Goal: Task Accomplishment & Management: Use online tool/utility

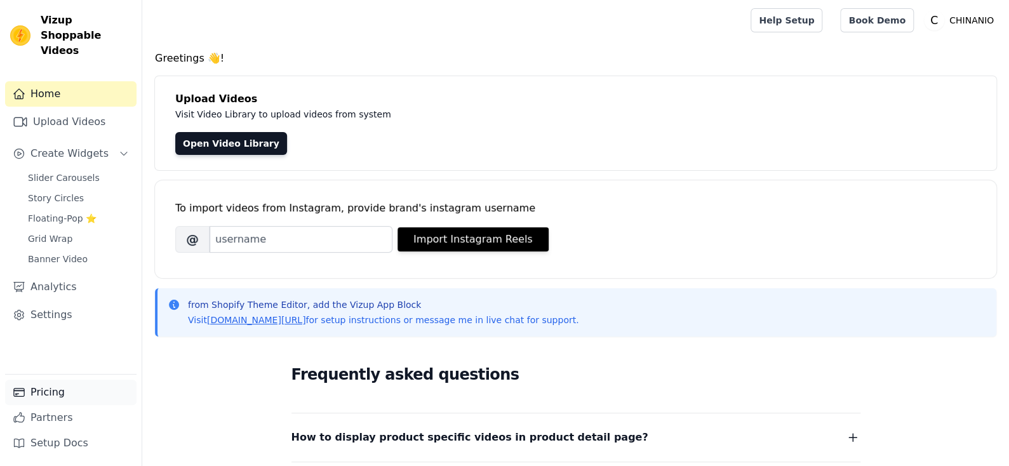
click at [90, 396] on link "Pricing" at bounding box center [70, 392] width 131 height 25
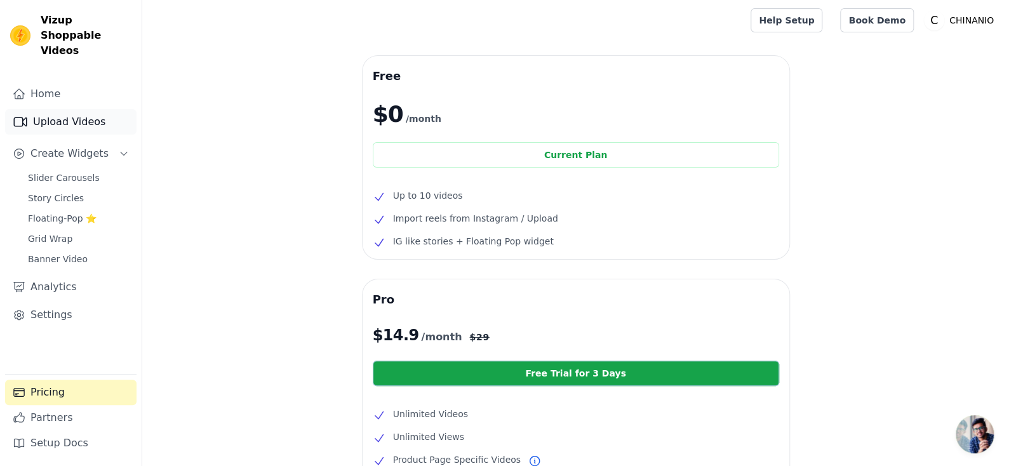
click at [93, 109] on link "Upload Videos" at bounding box center [70, 121] width 131 height 25
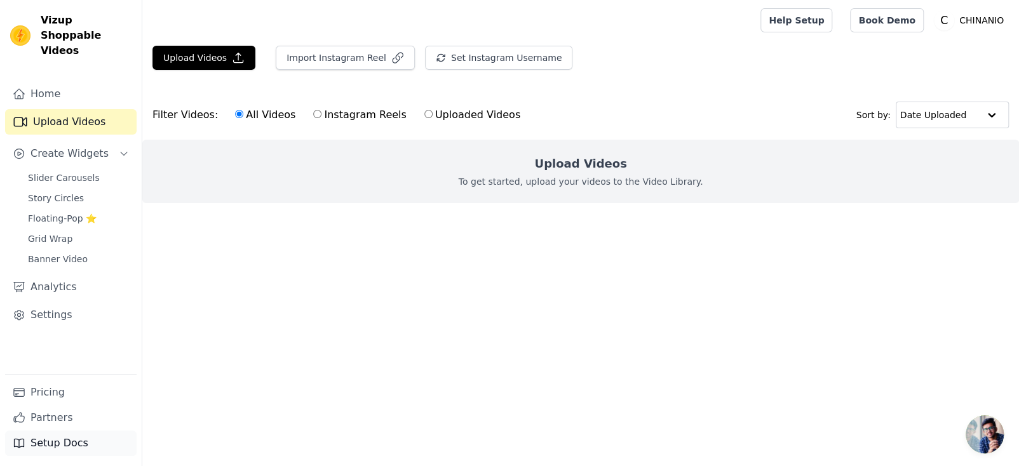
click at [64, 440] on link "Setup Docs" at bounding box center [70, 443] width 131 height 25
click at [79, 81] on link "Home" at bounding box center [70, 93] width 131 height 25
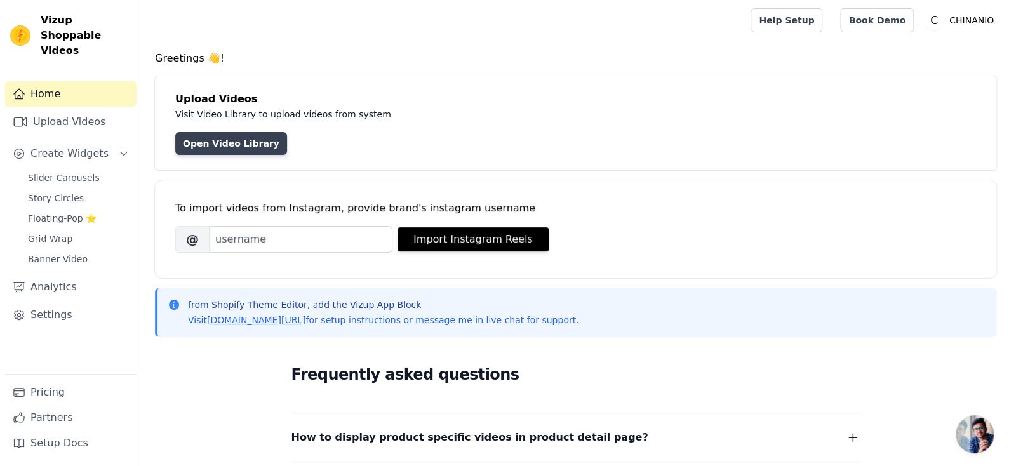
click at [260, 135] on link "Open Video Library" at bounding box center [231, 143] width 112 height 23
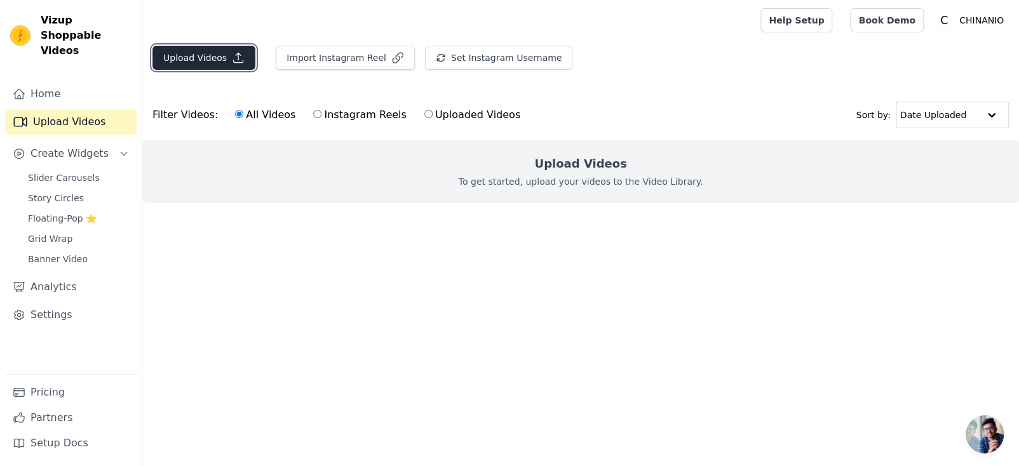
click at [235, 57] on icon "button" at bounding box center [238, 57] width 13 height 13
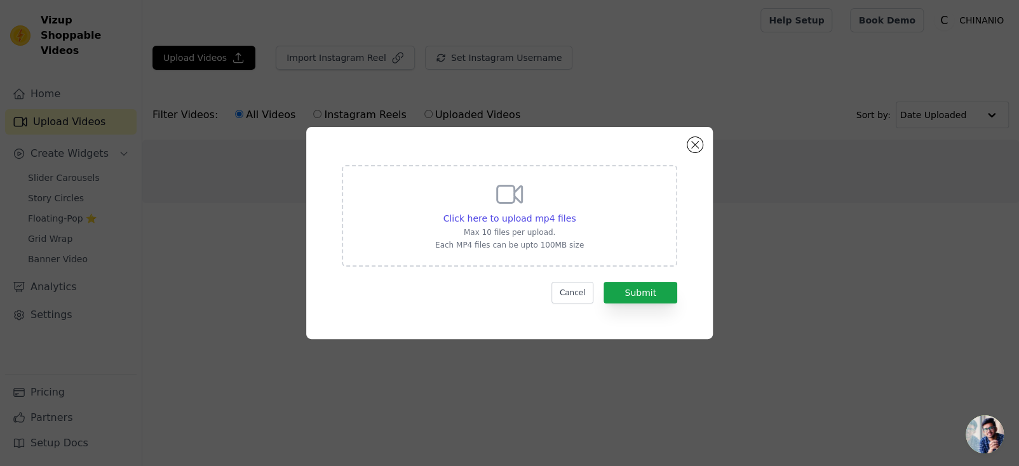
click at [441, 219] on div "Click here to upload mp4 files" at bounding box center [509, 218] width 149 height 13
click at [575, 212] on input "Click here to upload mp4 files Max 10 files per upload. Each MP4 files can be u…" at bounding box center [575, 212] width 1 height 1
type input "C:\fakepath\68791ec1bb81a9aea9596a055c246ad6.mp4"
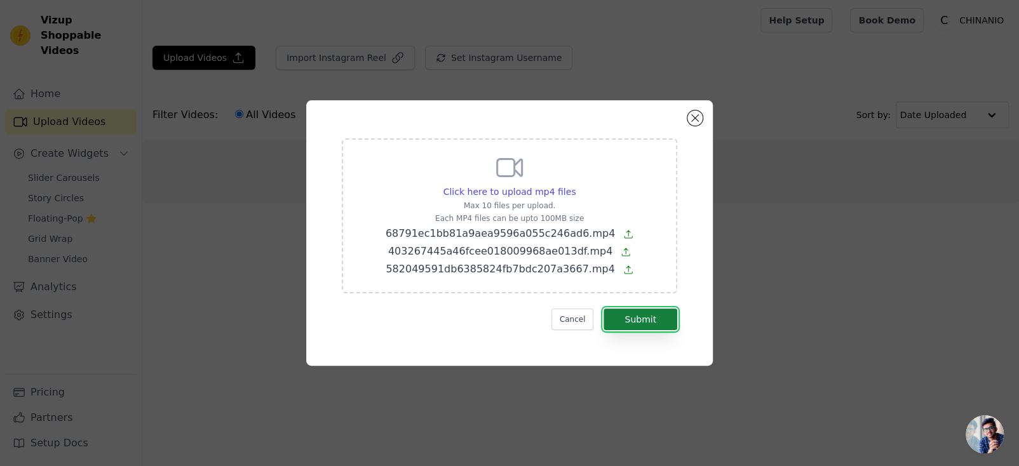
click at [626, 311] on button "Submit" at bounding box center [640, 320] width 74 height 22
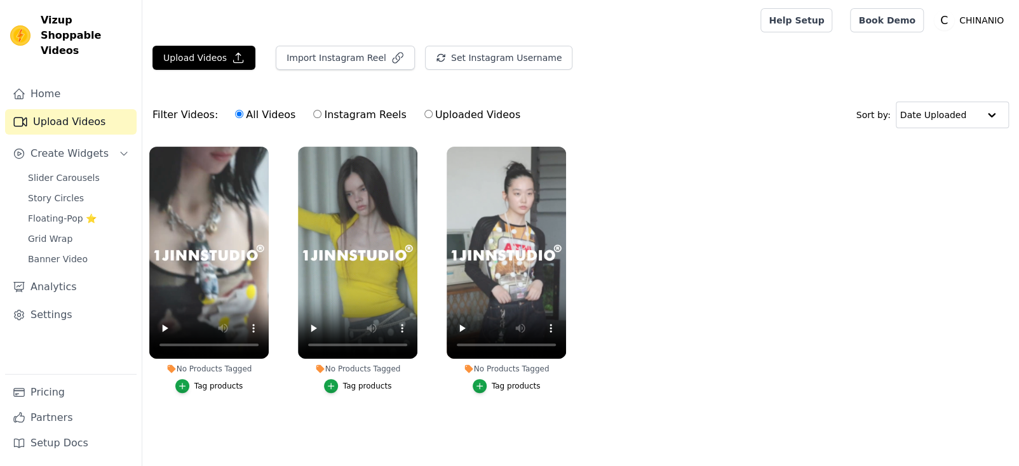
click at [192, 382] on button "Tag products" at bounding box center [209, 386] width 68 height 14
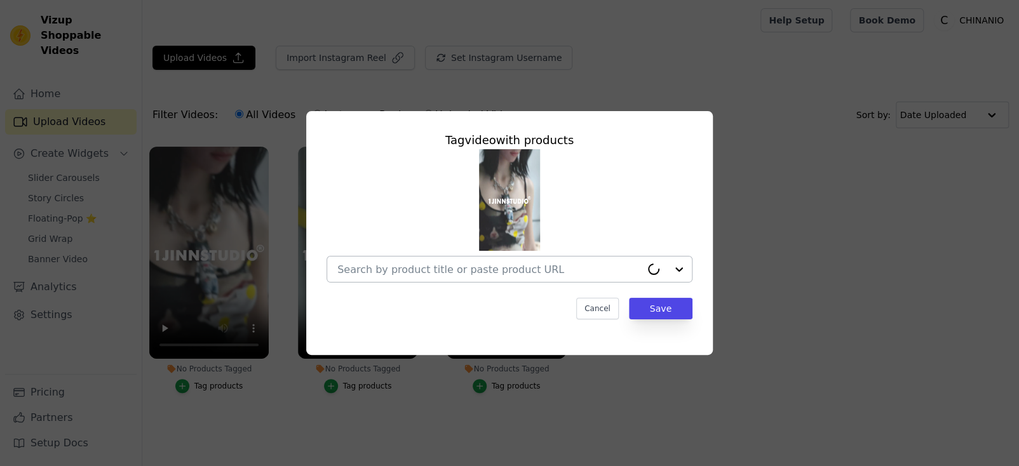
click at [619, 273] on input "No Products Tagged Tag video with products Cancel Save Tag products" at bounding box center [489, 270] width 304 height 12
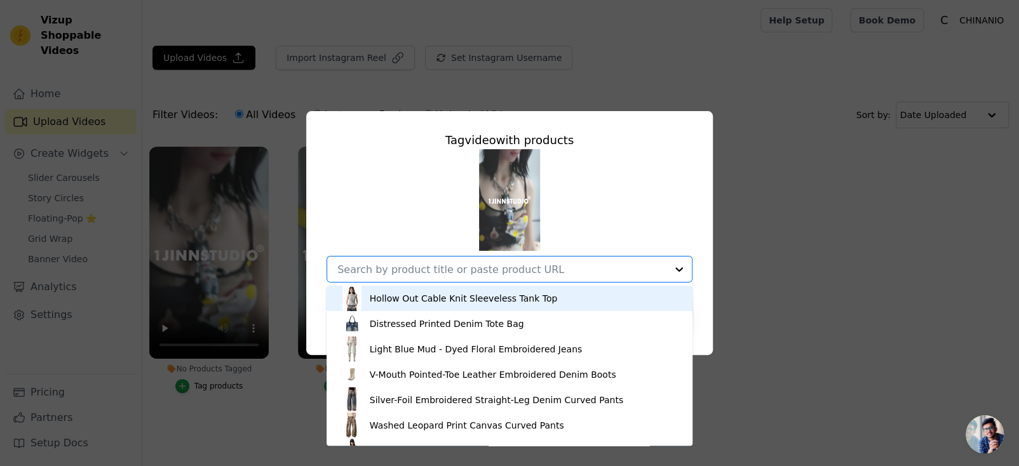
click at [603, 273] on input "No Products Tagged Tag video with products Hollow Out Cable Knit Sleeveless Tan…" at bounding box center [501, 270] width 329 height 12
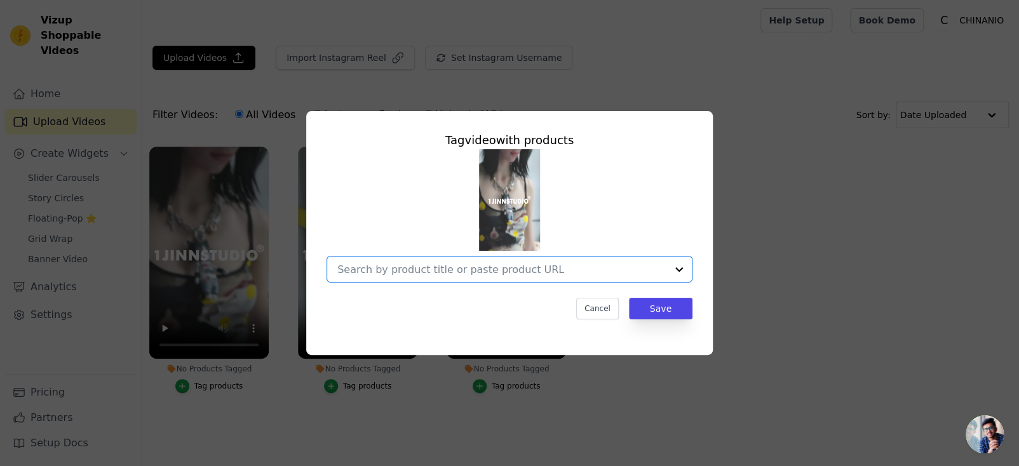
click at [597, 275] on input "No Products Tagged Tag video with products Option undefined, selected. Select i…" at bounding box center [501, 270] width 329 height 12
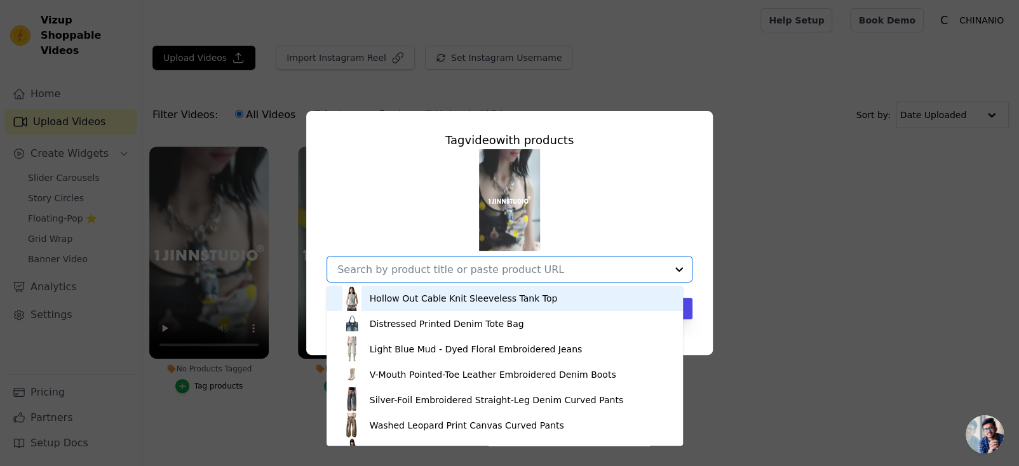
click at [508, 300] on div "Hollow Out Cable Knit Sleeveless Tank Top" at bounding box center [464, 298] width 188 height 13
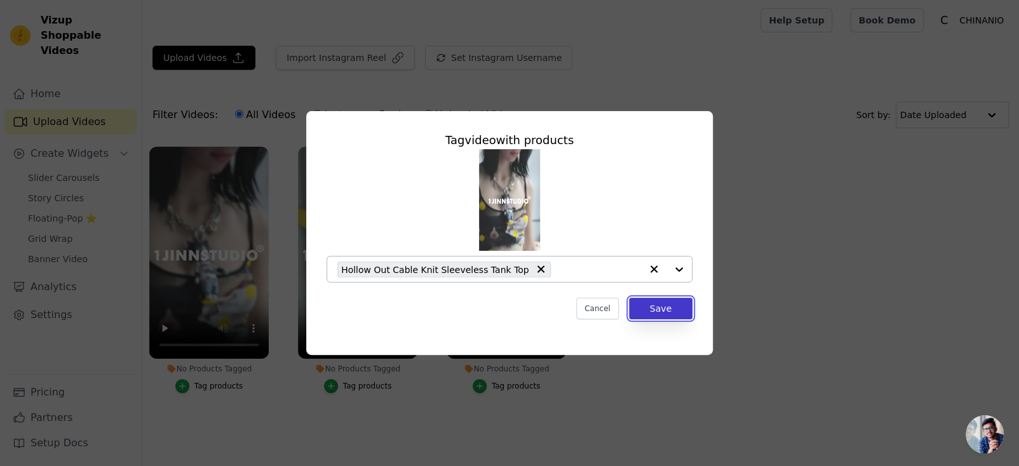
click at [654, 307] on button "Save" at bounding box center [661, 309] width 64 height 22
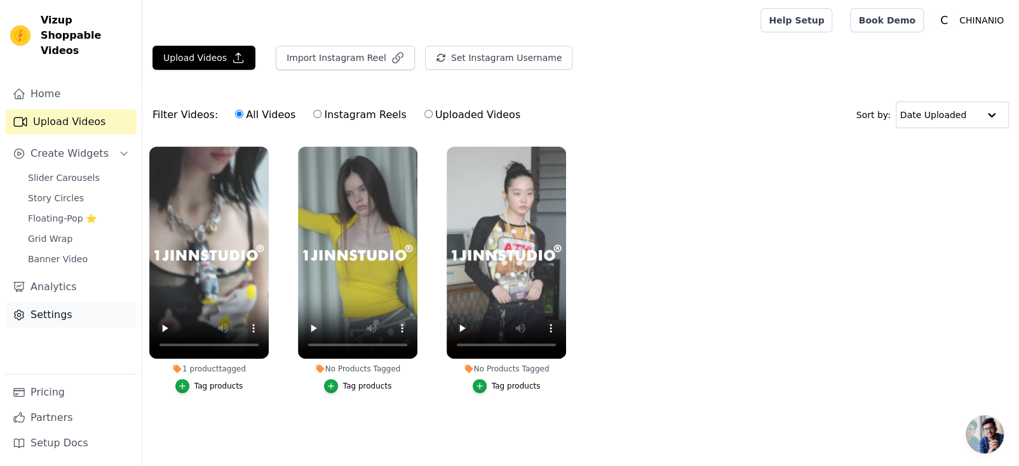
click at [104, 304] on link "Settings" at bounding box center [70, 314] width 131 height 25
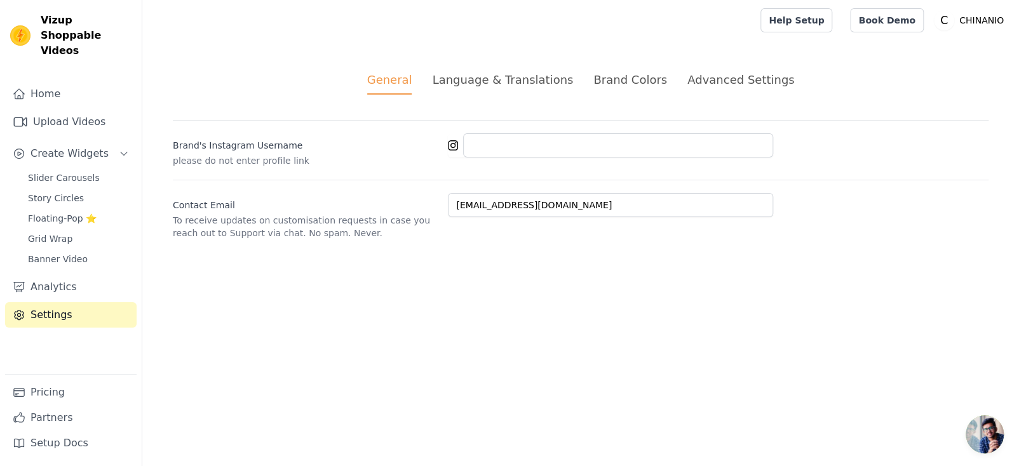
click at [475, 74] on div "Language & Translations" at bounding box center [502, 79] width 141 height 17
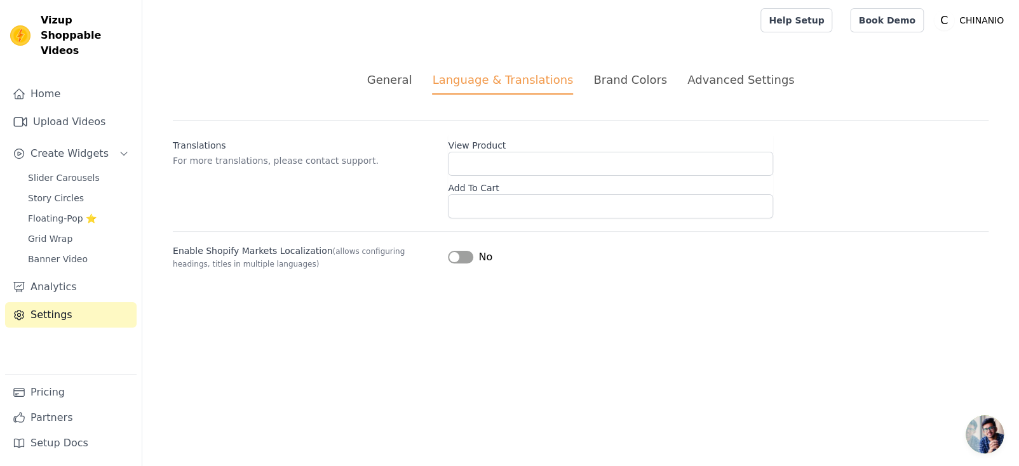
click at [744, 83] on div "Advanced Settings" at bounding box center [740, 79] width 107 height 17
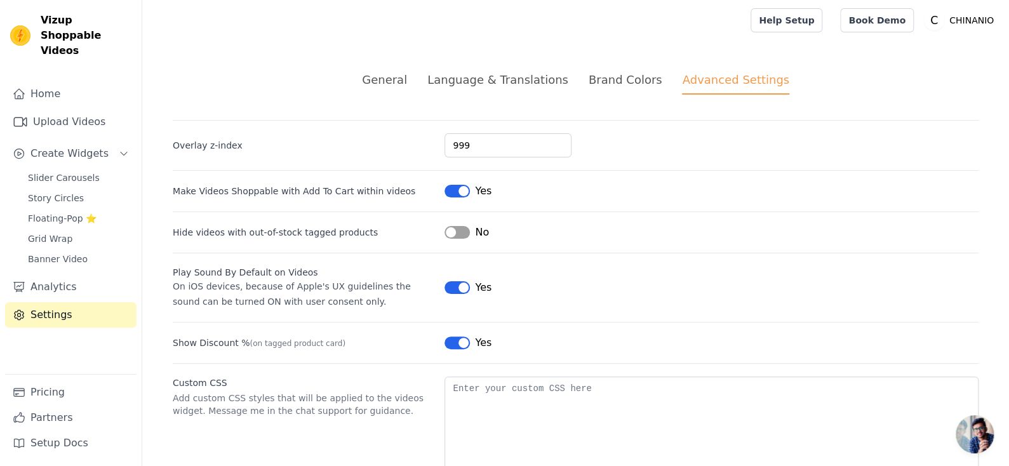
click at [387, 74] on div "General" at bounding box center [384, 79] width 45 height 17
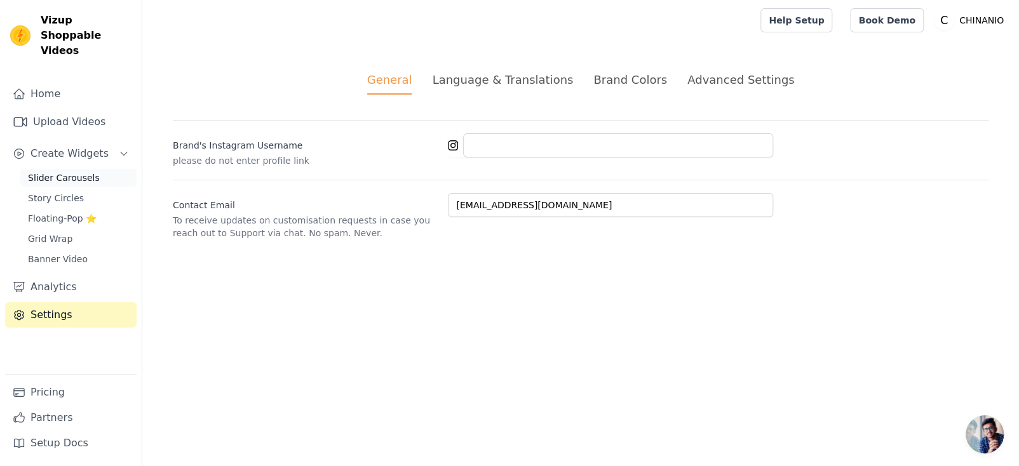
click at [77, 172] on span "Slider Carousels" at bounding box center [64, 178] width 72 height 13
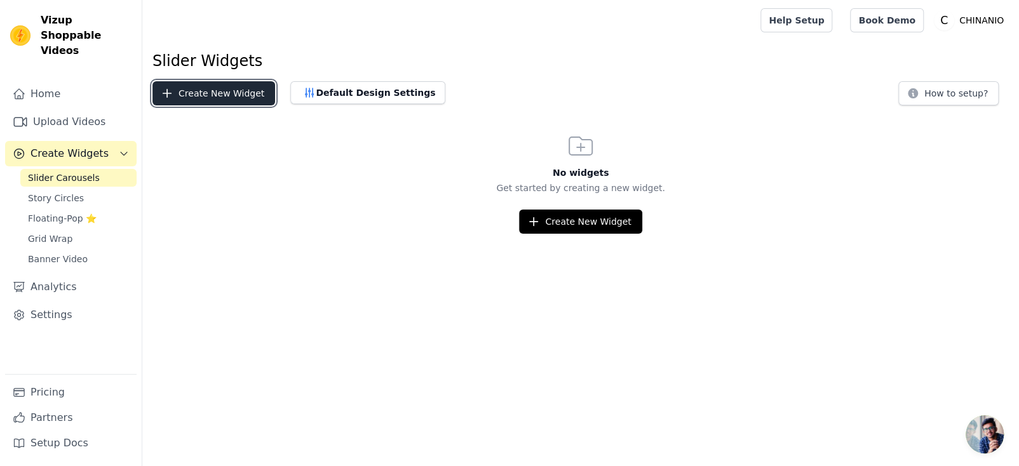
click at [247, 96] on button "Create New Widget" at bounding box center [213, 93] width 123 height 24
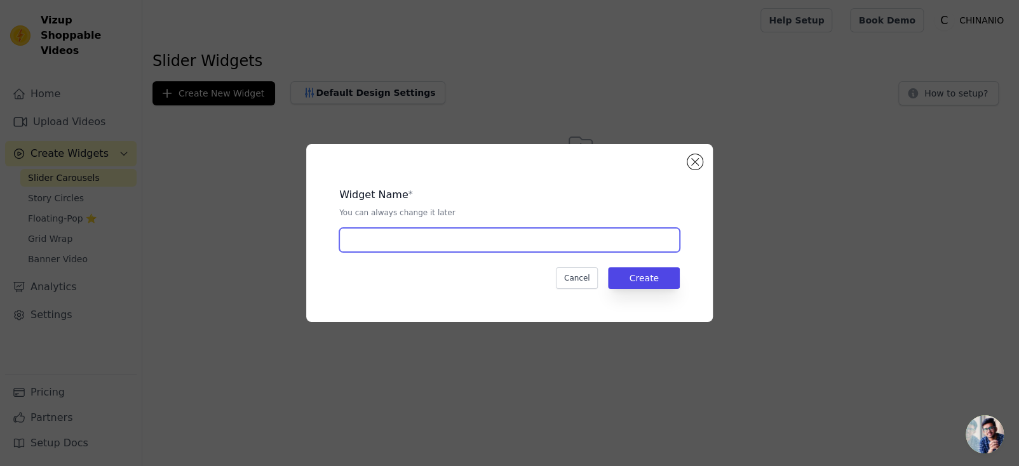
click at [503, 238] on input "text" at bounding box center [509, 240] width 340 height 24
type input "2"
type input "1jinn"
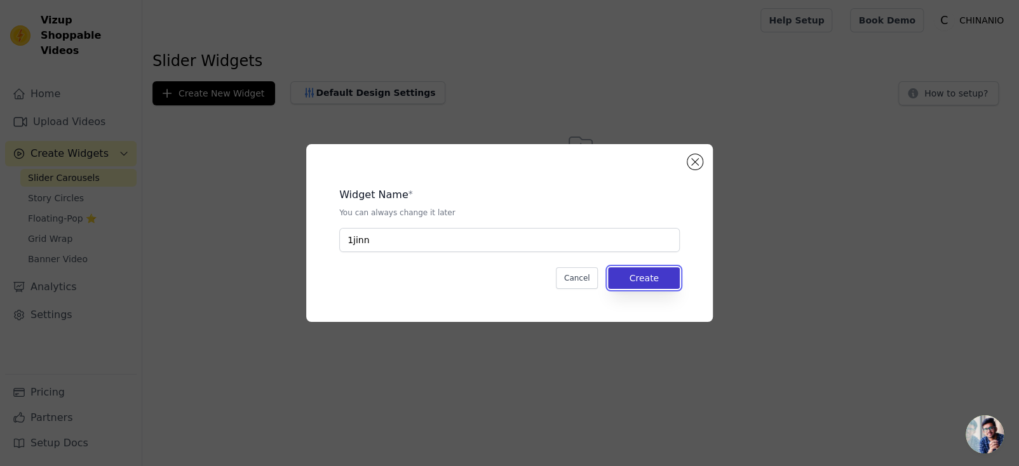
click at [651, 276] on button "Create" at bounding box center [644, 278] width 72 height 22
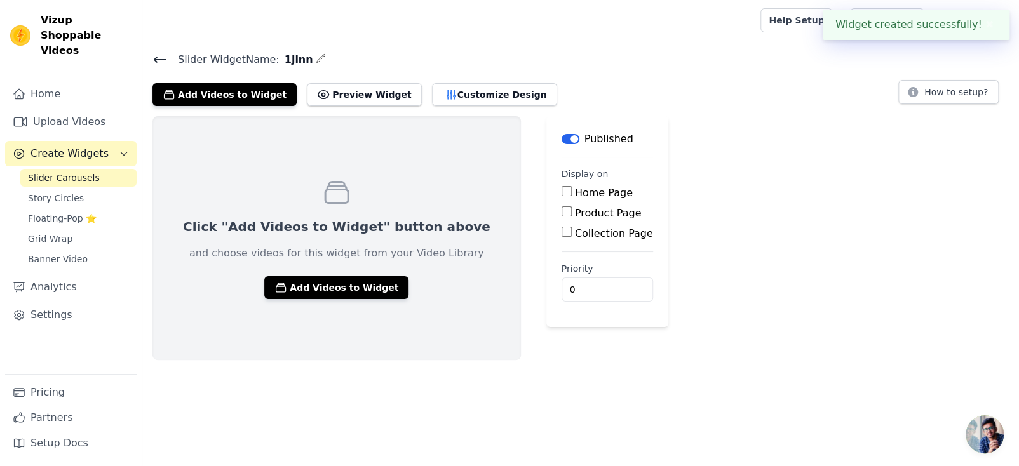
click at [600, 231] on label "Collection Page" at bounding box center [614, 233] width 78 height 12
click at [572, 231] on input "Collection Page" at bounding box center [567, 232] width 10 height 10
checkbox input "true"
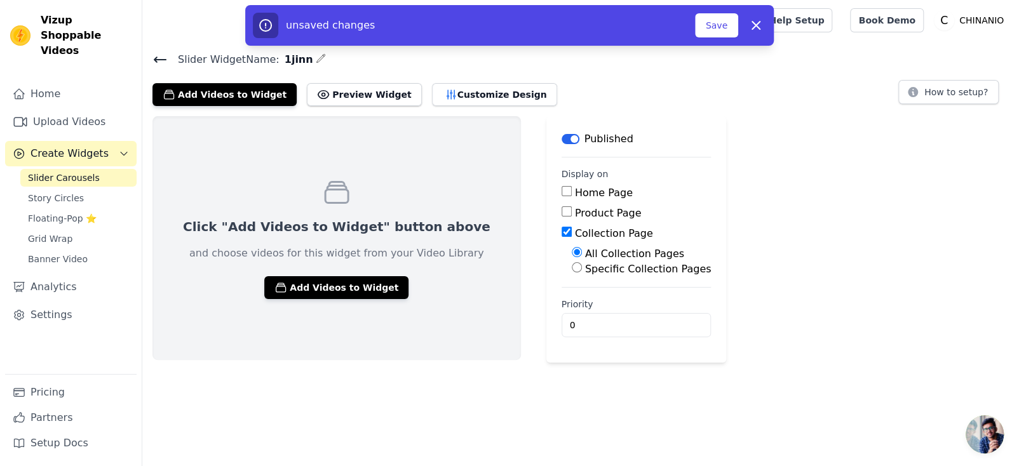
click at [626, 273] on label "Specific Collection Pages" at bounding box center [648, 269] width 126 height 12
click at [582, 273] on input "Specific Collection Pages" at bounding box center [577, 267] width 10 height 10
radio input "true"
click at [619, 300] on button "Select Collection Pages" at bounding box center [632, 298] width 120 height 22
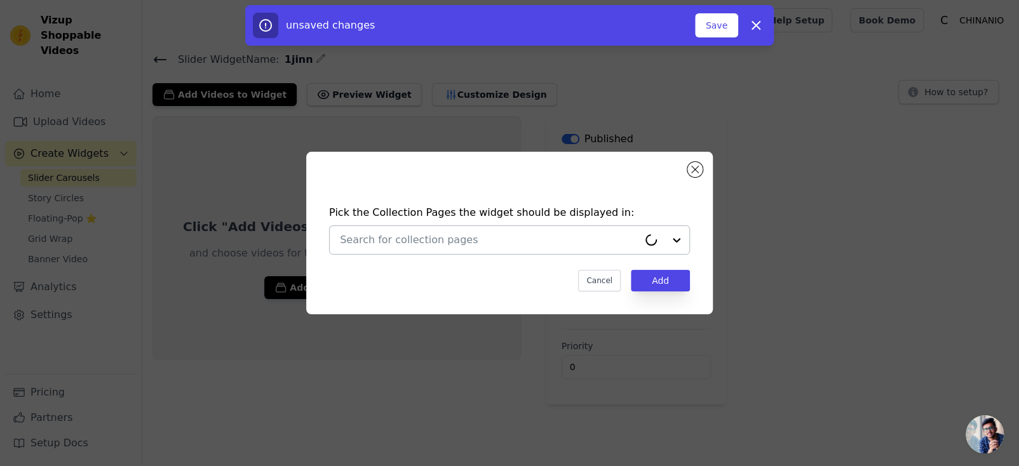
click at [516, 244] on input "text" at bounding box center [489, 239] width 299 height 15
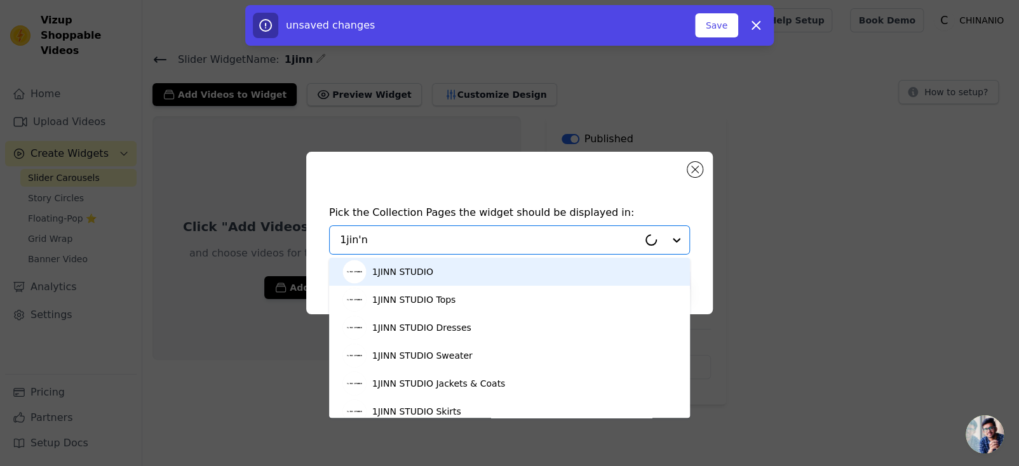
type input "1jinn"
click at [453, 272] on div "1JINN STUDIO" at bounding box center [509, 272] width 335 height 28
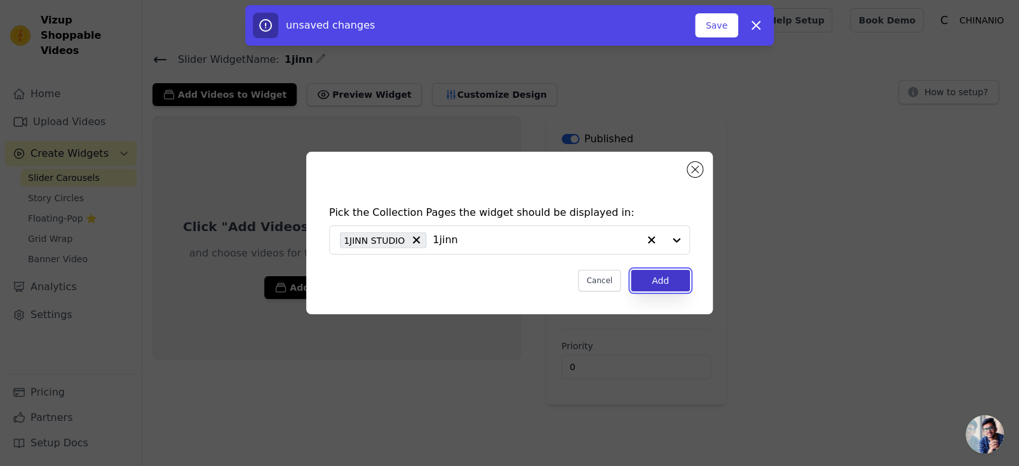
click at [670, 283] on button "Add" at bounding box center [660, 281] width 59 height 22
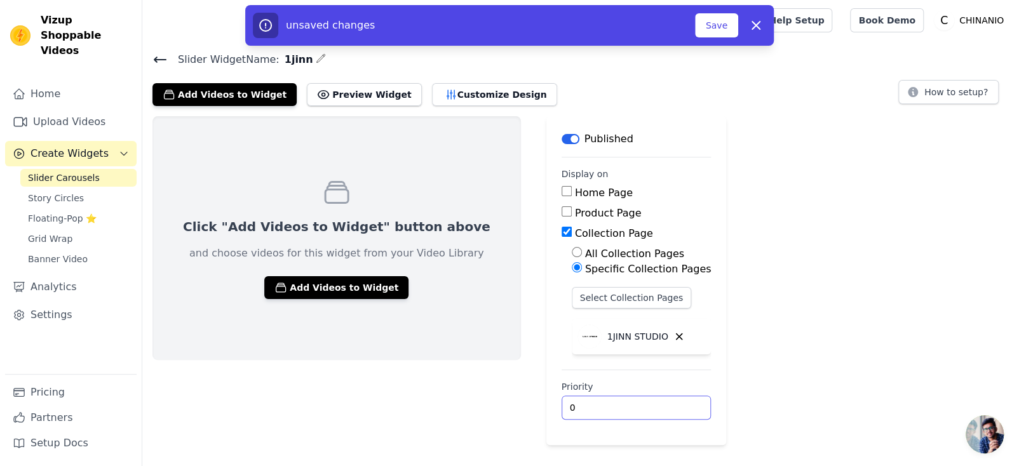
click at [562, 411] on input "0" at bounding box center [637, 408] width 150 height 24
drag, startPoint x: 558, startPoint y: 405, endPoint x: 531, endPoint y: 404, distance: 27.3
click at [546, 404] on main "Label Published Display on Home Page Product Page Collection Page All Collectio…" at bounding box center [636, 280] width 180 height 329
click at [729, 314] on div "Click "Add Videos to Widget" button above and choose videos for this widget fro…" at bounding box center [580, 280] width 877 height 329
click at [699, 20] on button "Save" at bounding box center [716, 25] width 43 height 24
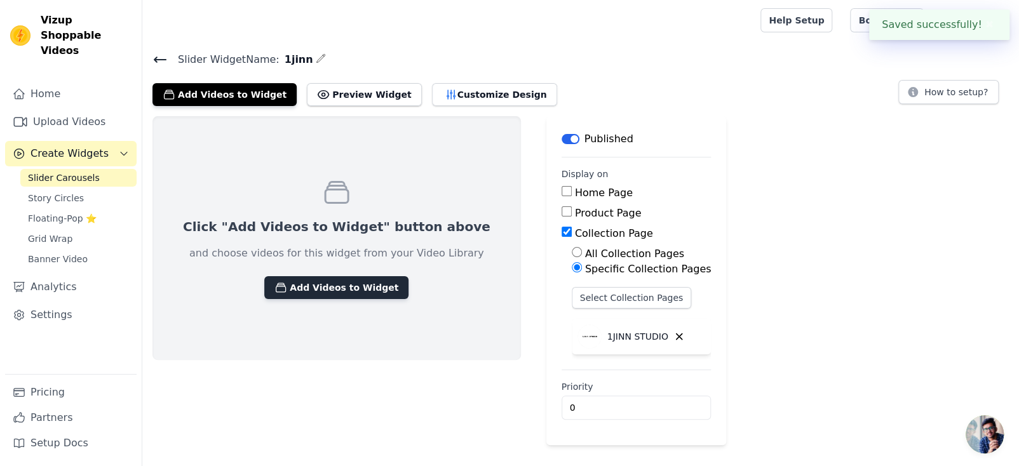
click at [346, 288] on button "Add Videos to Widget" at bounding box center [336, 287] width 144 height 23
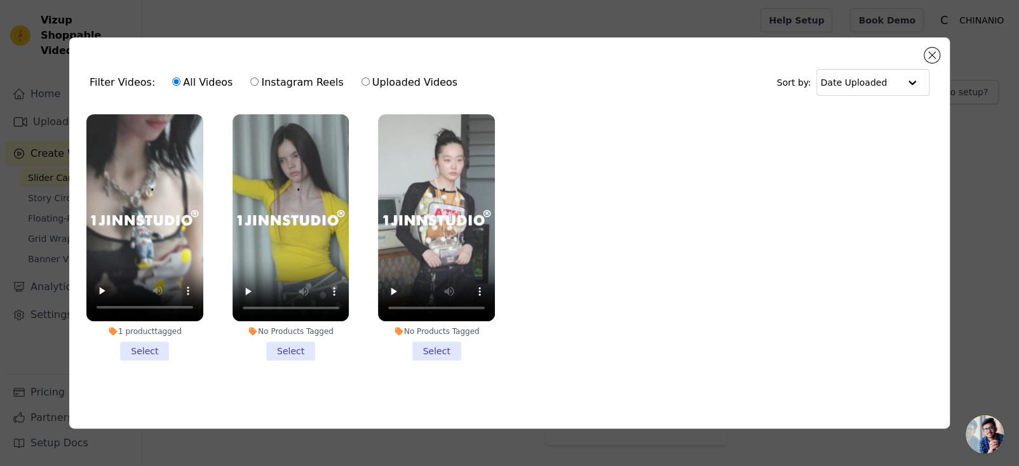
click at [279, 342] on li "No Products Tagged Select" at bounding box center [290, 237] width 117 height 247
click at [0, 0] on input "No Products Tagged Select" at bounding box center [0, 0] width 0 height 0
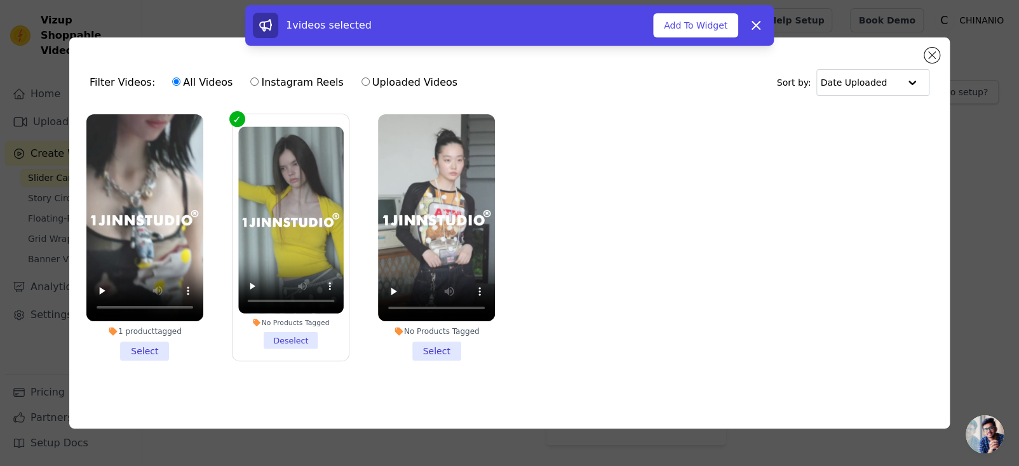
click at [159, 340] on li "1 product tagged Select" at bounding box center [144, 237] width 117 height 246
click at [0, 0] on input "1 product tagged Select" at bounding box center [0, 0] width 0 height 0
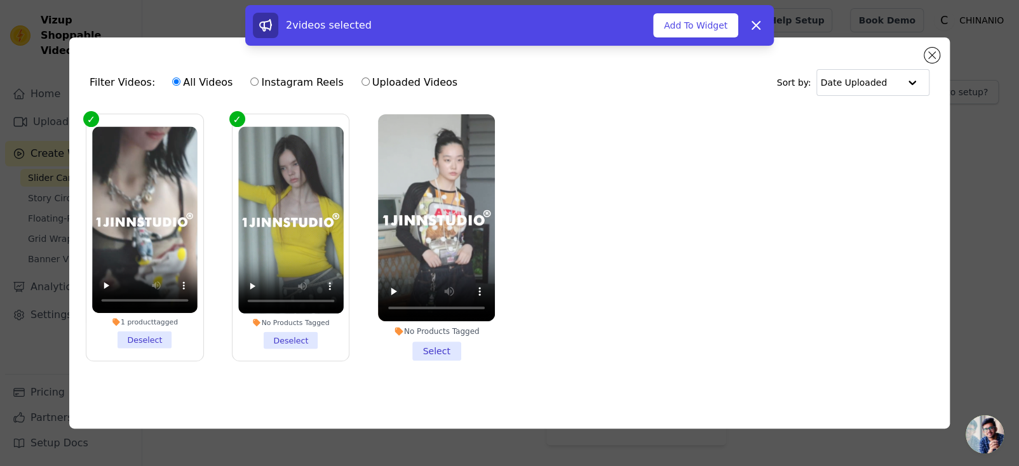
click at [400, 358] on div "No Products Tagged Select" at bounding box center [436, 237] width 131 height 261
click at [429, 355] on li "No Products Tagged Select" at bounding box center [436, 237] width 117 height 247
click at [0, 0] on input "No Products Tagged Select" at bounding box center [0, 0] width 0 height 0
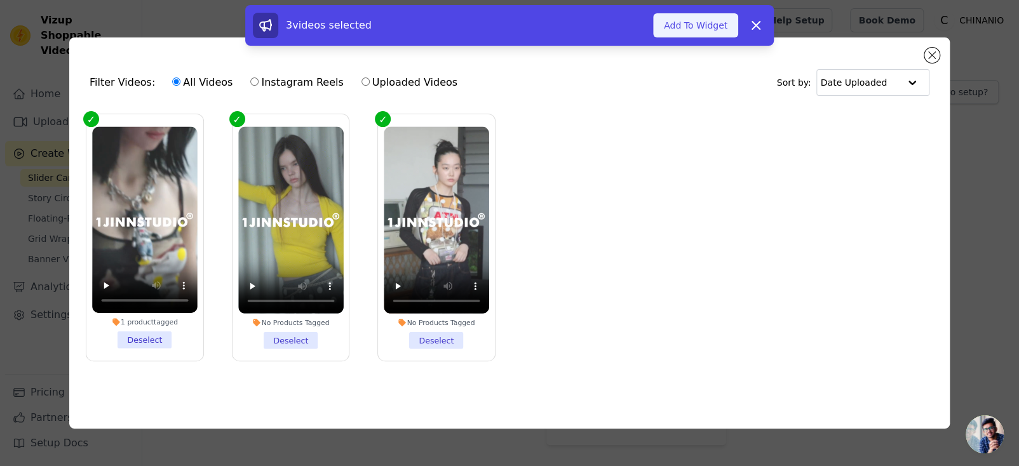
click at [722, 35] on button "Add To Widget" at bounding box center [695, 25] width 85 height 24
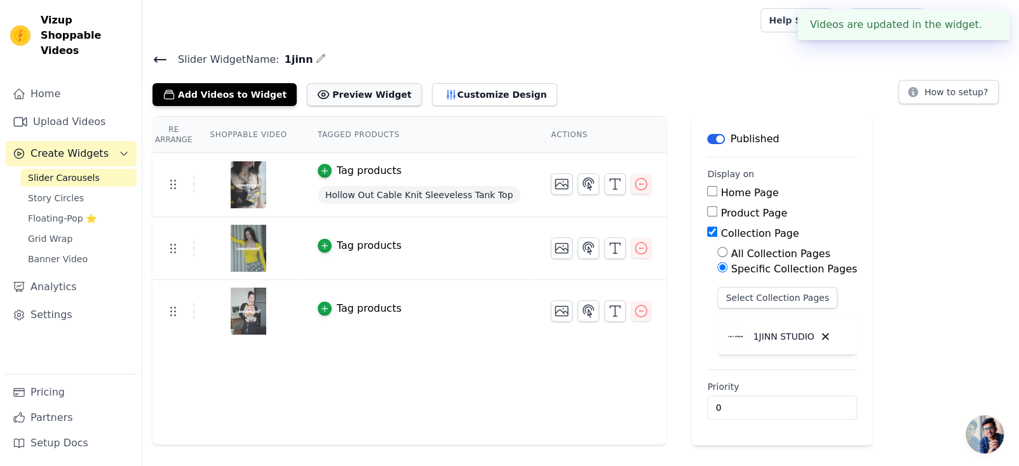
click at [347, 80] on div "Add Videos to Widget Preview Widget Customize Design" at bounding box center [359, 92] width 415 height 28
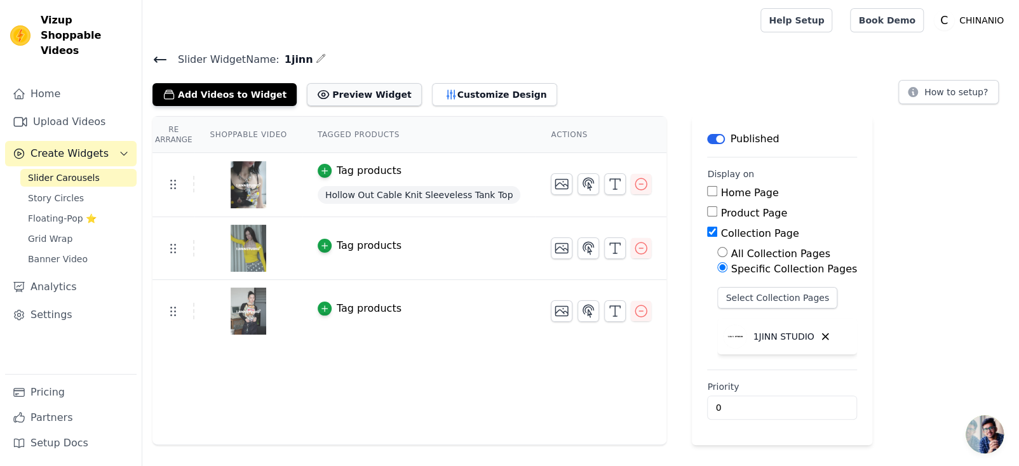
click at [349, 92] on button "Preview Widget" at bounding box center [364, 94] width 114 height 23
